Goal: Task Accomplishment & Management: Manage account settings

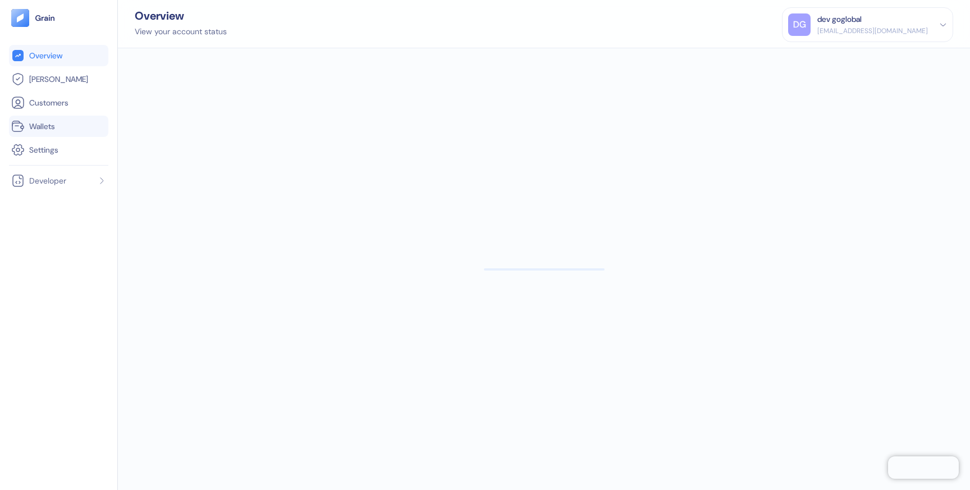
click at [83, 125] on link "Wallets" at bounding box center [58, 126] width 95 height 13
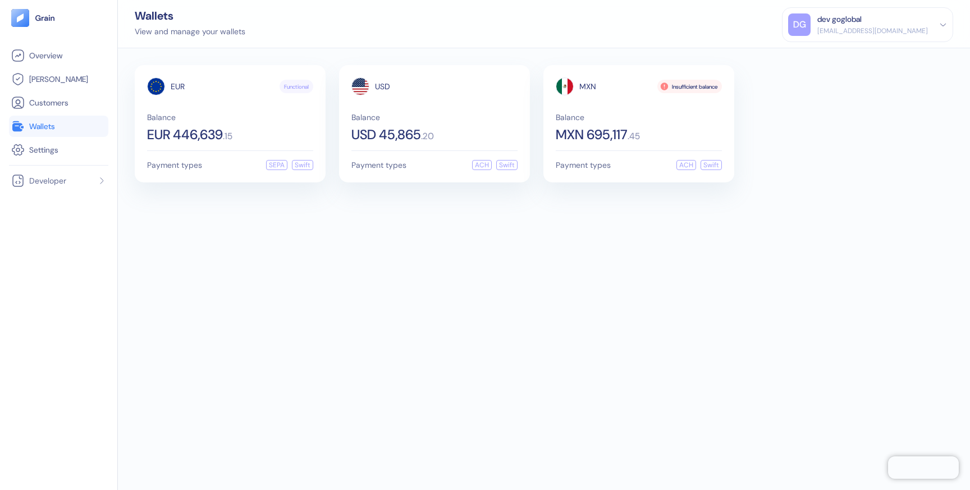
click at [889, 23] on div "dev goglobal" at bounding box center [873, 19] width 111 height 12
click at [850, 53] on div "Sign Out" at bounding box center [867, 52] width 159 height 19
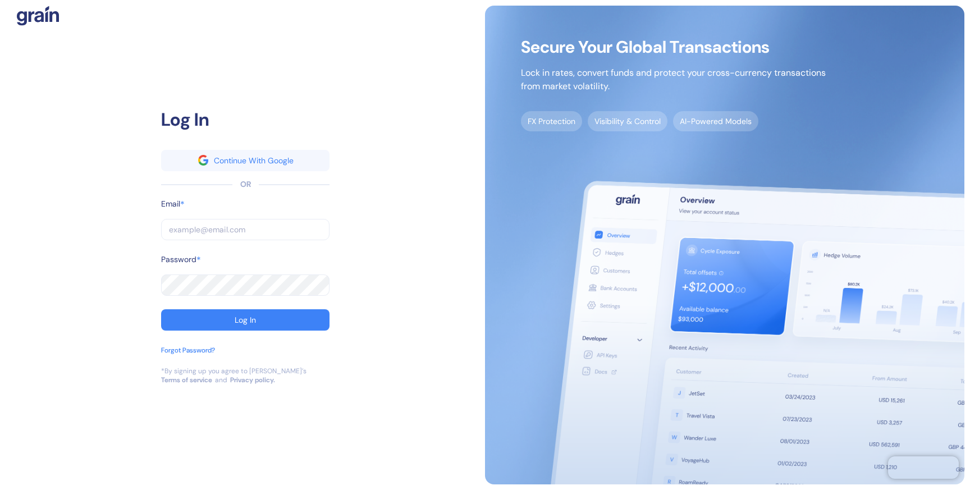
type input "[EMAIL_ADDRESS][DOMAIN_NAME]"
